Goal: Task Accomplishment & Management: Complete application form

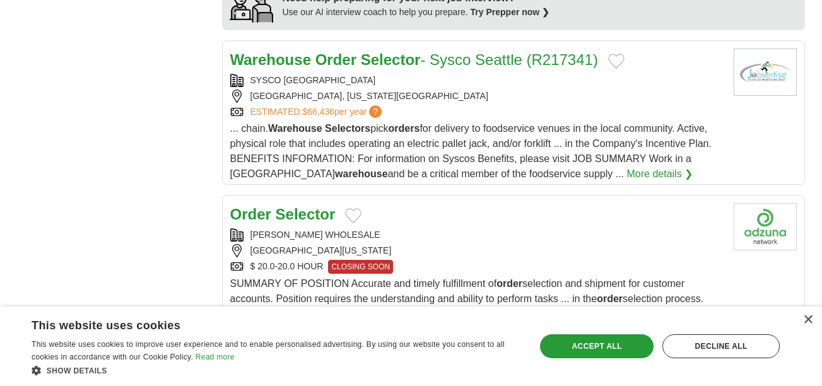
scroll to position [1195, 0]
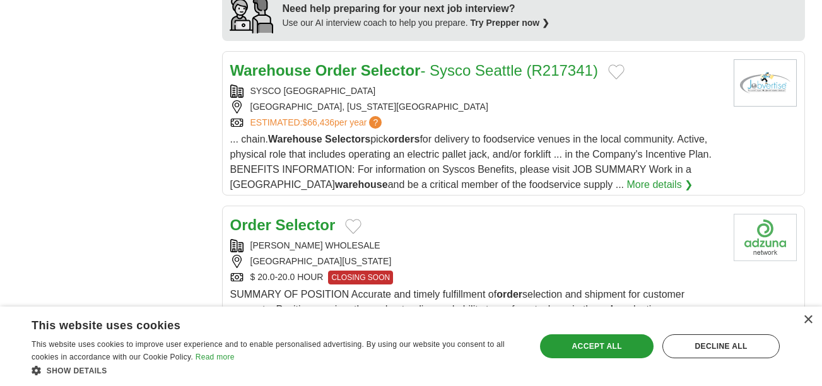
click at [351, 69] on strong "Order" at bounding box center [335, 70] width 41 height 17
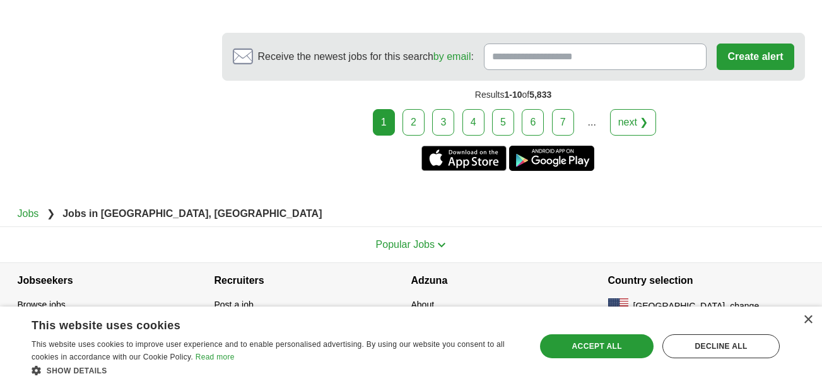
scroll to position [2697, 0]
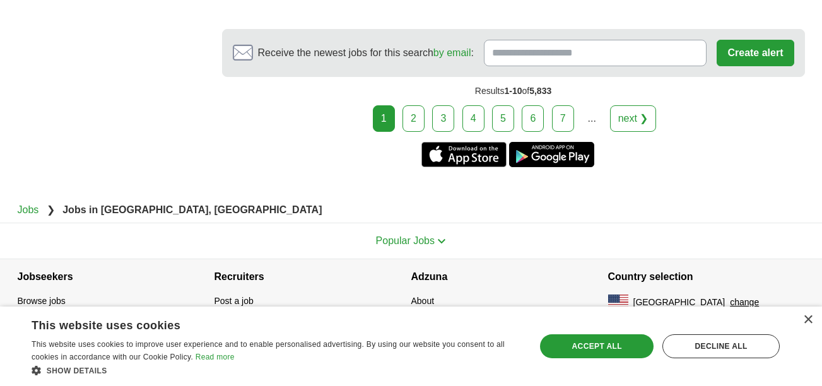
click at [420, 123] on link "2" at bounding box center [413, 118] width 22 height 26
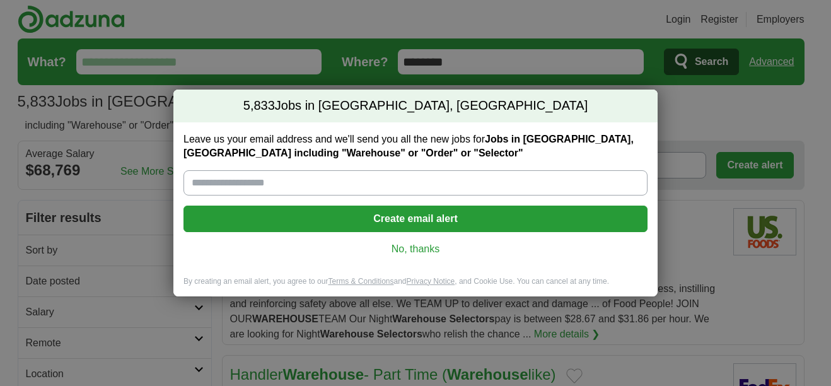
click at [390, 243] on link "No, thanks" at bounding box center [416, 249] width 444 height 14
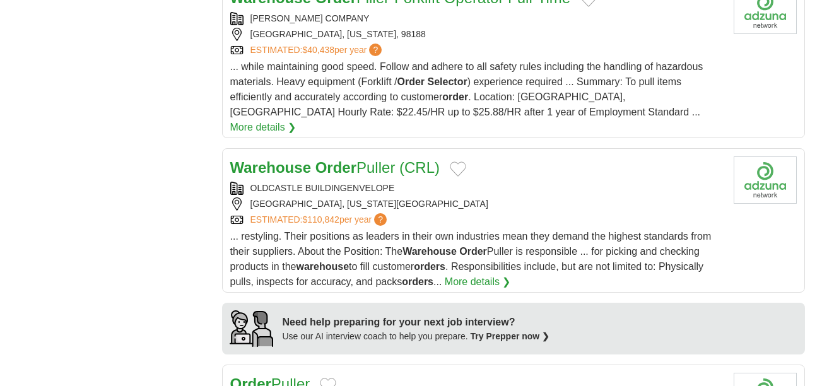
scroll to position [907, 0]
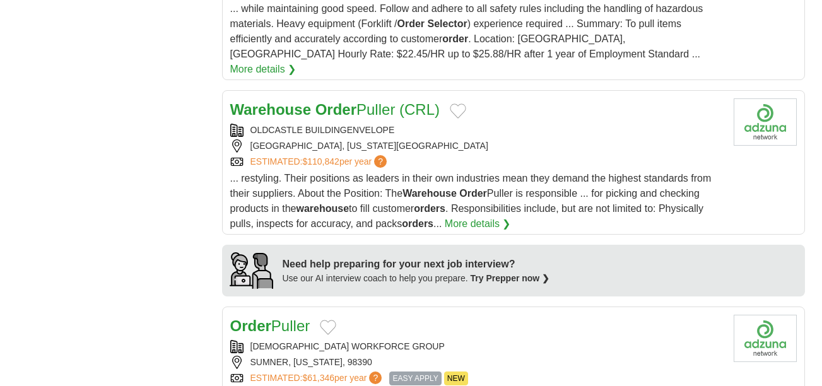
click at [477, 216] on link "More details ❯" at bounding box center [478, 223] width 66 height 15
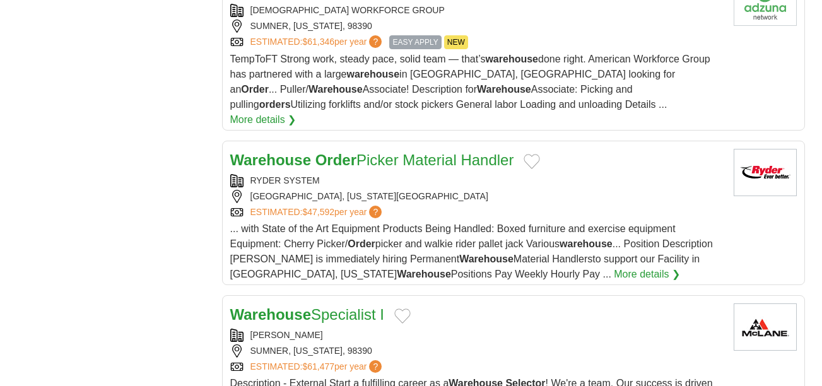
scroll to position [1248, 0]
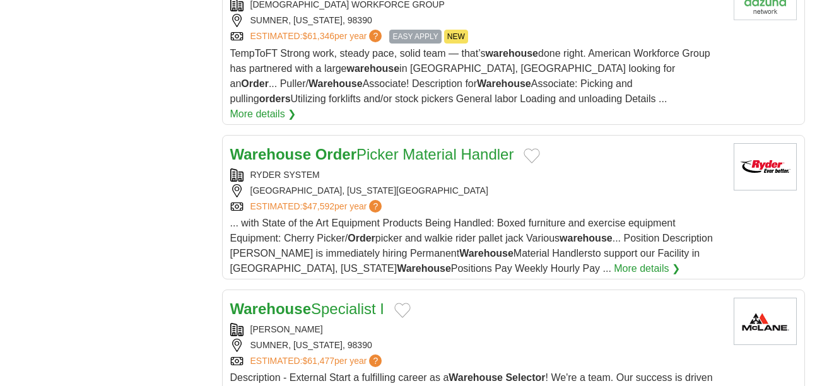
click at [330, 146] on strong "Order" at bounding box center [335, 154] width 41 height 17
click at [331, 146] on strong "Order" at bounding box center [335, 154] width 41 height 17
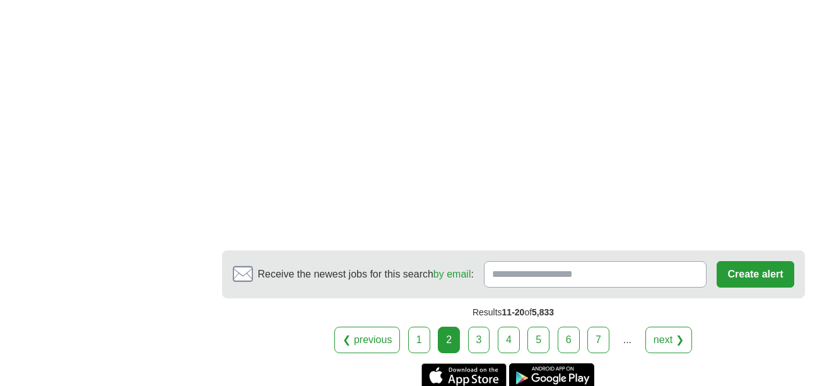
scroll to position [2404, 0]
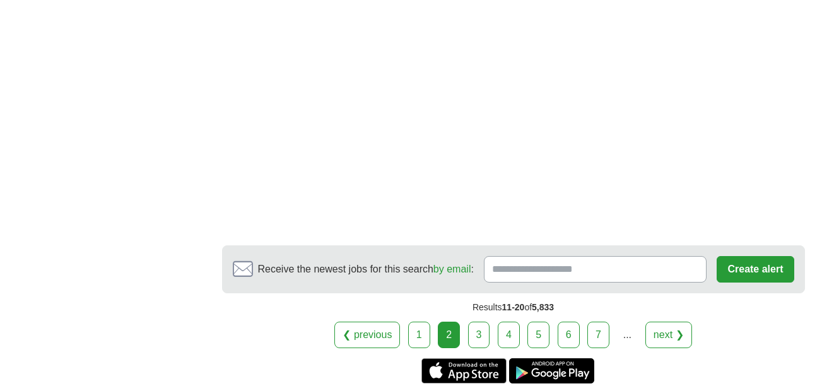
click at [477, 322] on link "3" at bounding box center [479, 335] width 22 height 26
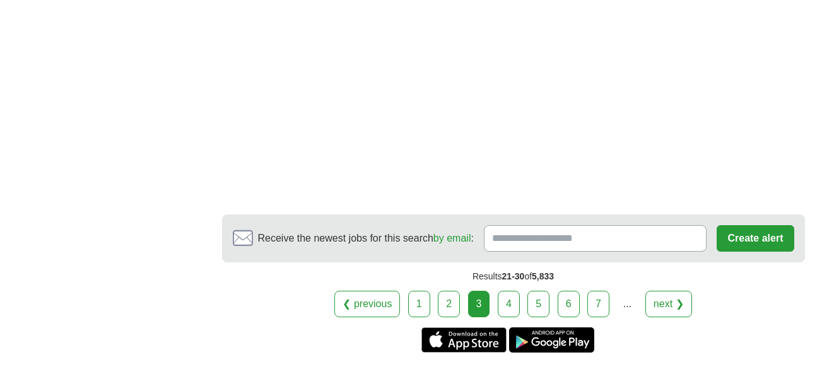
scroll to position [2637, 0]
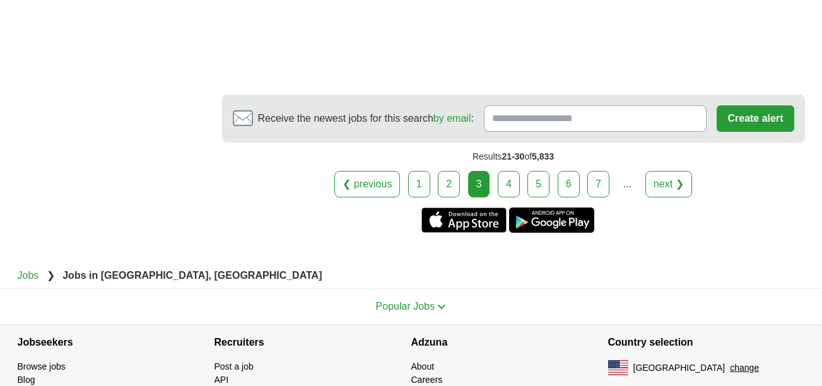
click at [511, 188] on link "4" at bounding box center [508, 184] width 22 height 26
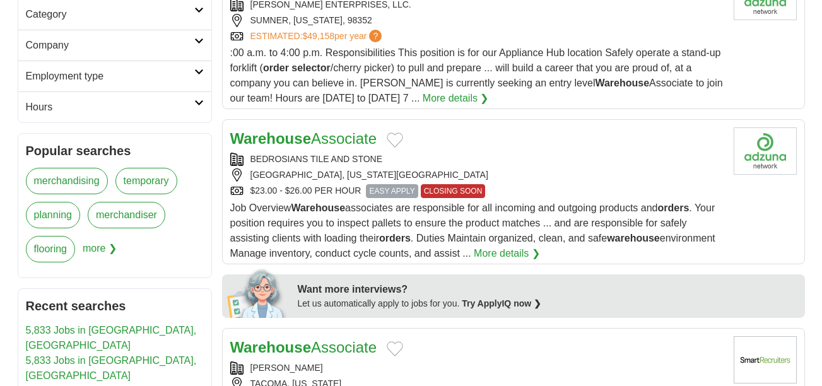
scroll to position [406, 0]
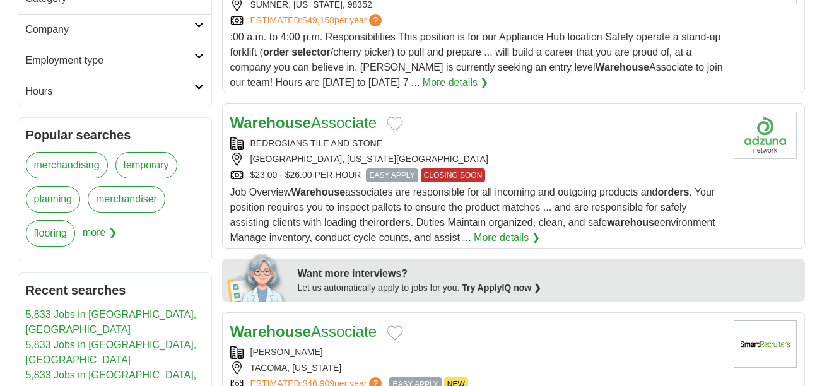
click at [385, 173] on span "EASY APPLY" at bounding box center [392, 175] width 52 height 14
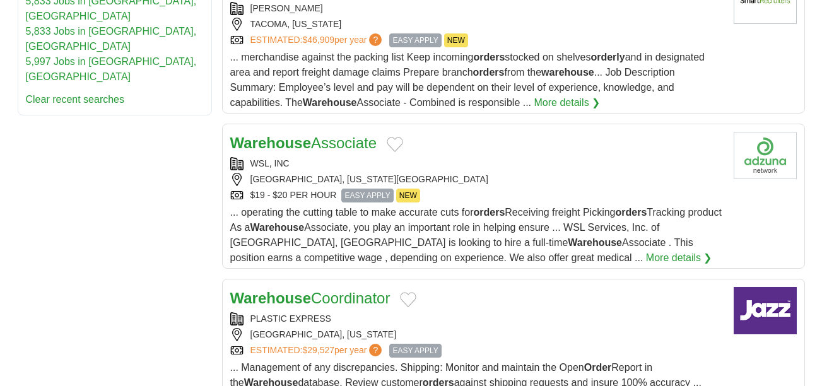
scroll to position [769, 0]
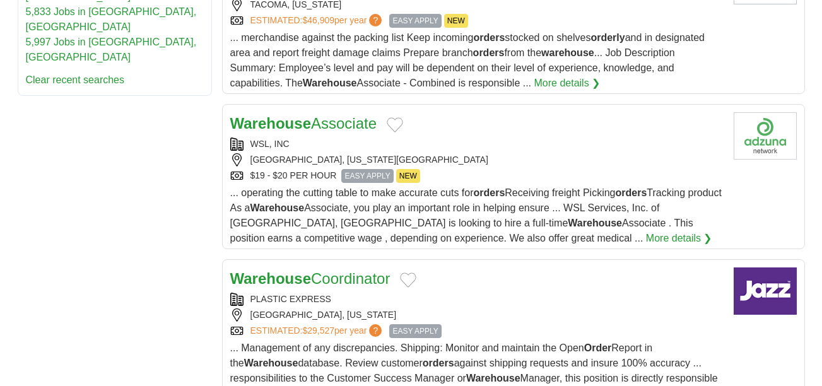
click at [371, 172] on span "EASY APPLY" at bounding box center [367, 176] width 52 height 14
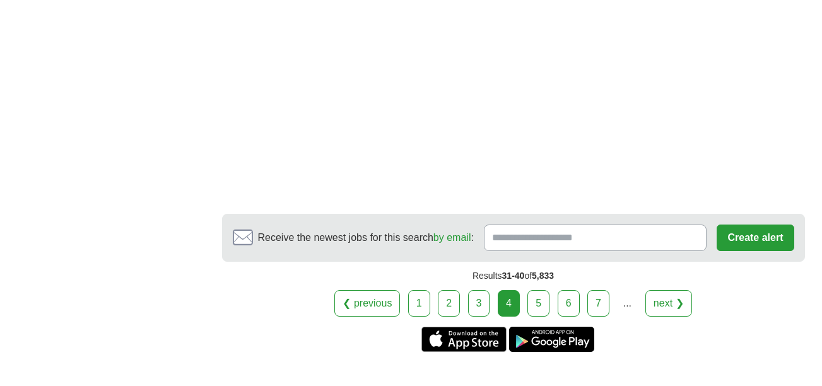
scroll to position [2348, 0]
